Goal: Find specific page/section: Find specific page/section

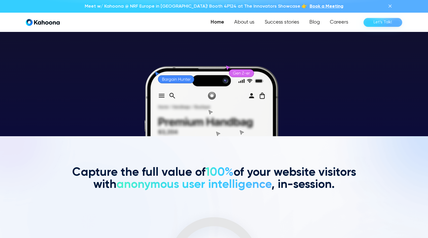
scroll to position [102, 0]
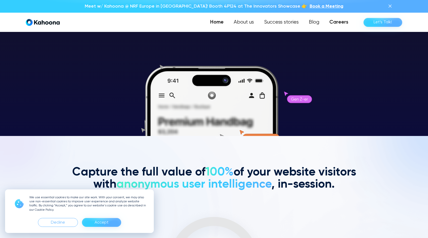
click at [348, 21] on link "Careers" at bounding box center [338, 22] width 29 height 10
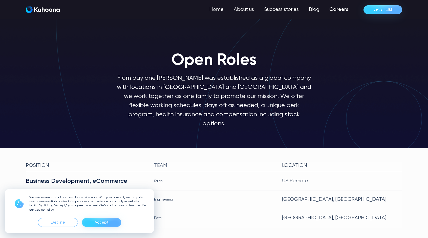
click at [100, 222] on div "Accept" at bounding box center [102, 222] width 14 height 8
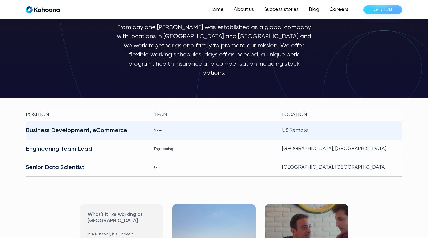
scroll to position [51, 0]
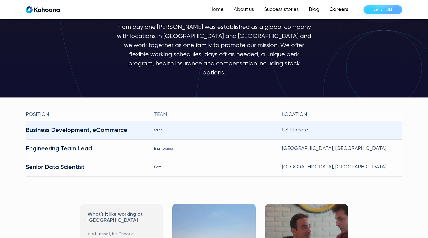
click at [111, 126] on div "Business Development, eCommerce" at bounding box center [86, 130] width 120 height 8
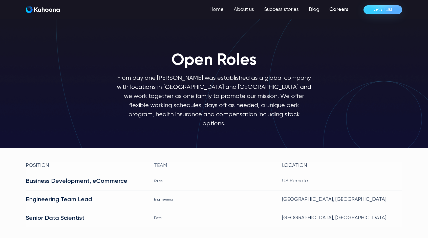
scroll to position [0, 0]
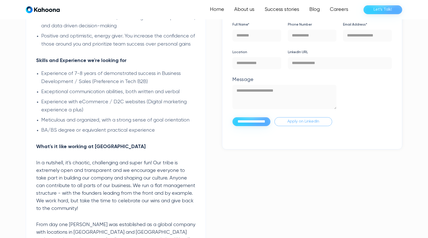
scroll to position [484, 0]
